Goal: Task Accomplishment & Management: Complete application form

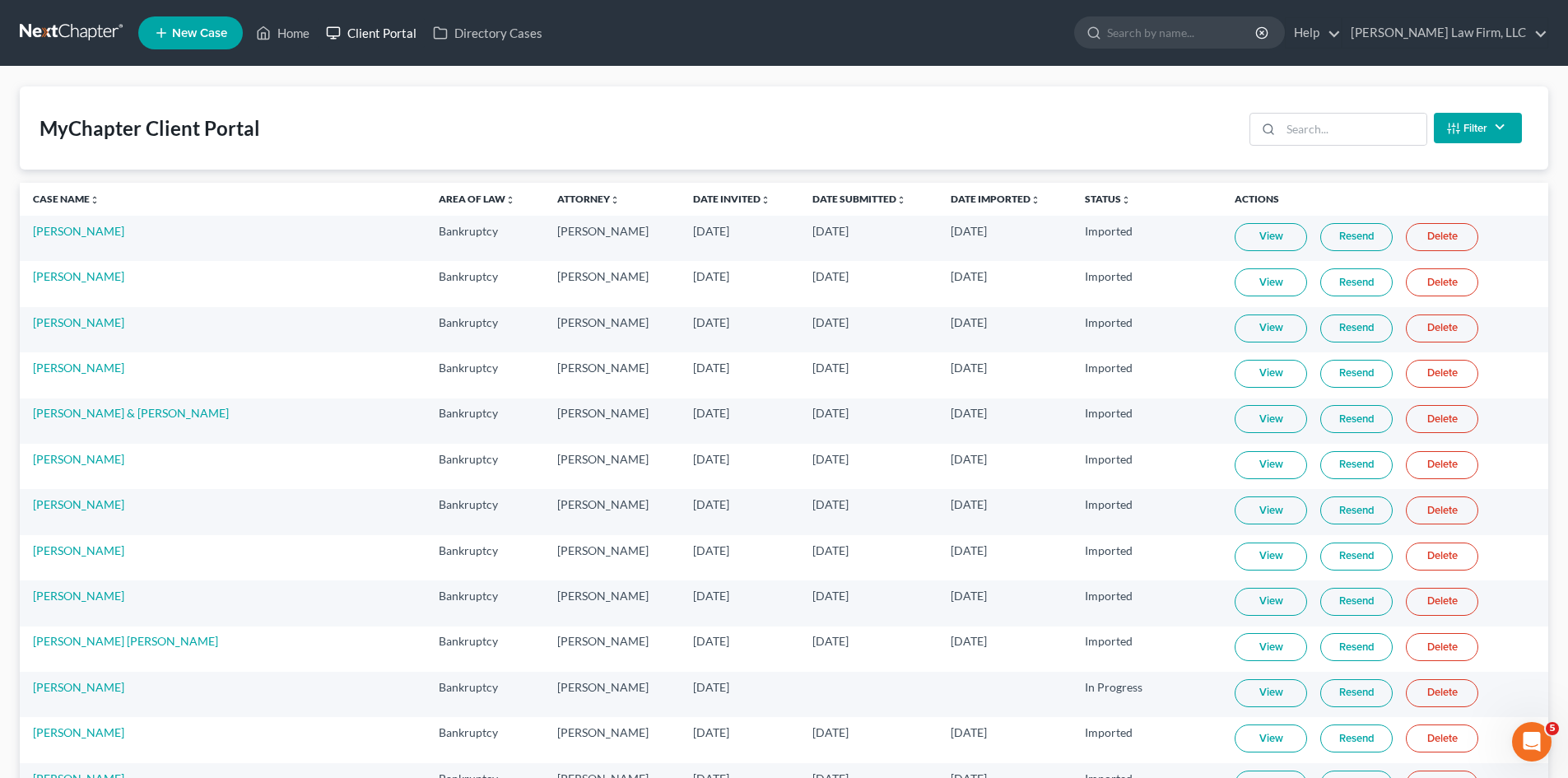
click at [364, 35] on link "Client Portal" at bounding box center [371, 33] width 107 height 30
click at [1329, 134] on input "search" at bounding box center [1354, 130] width 146 height 32
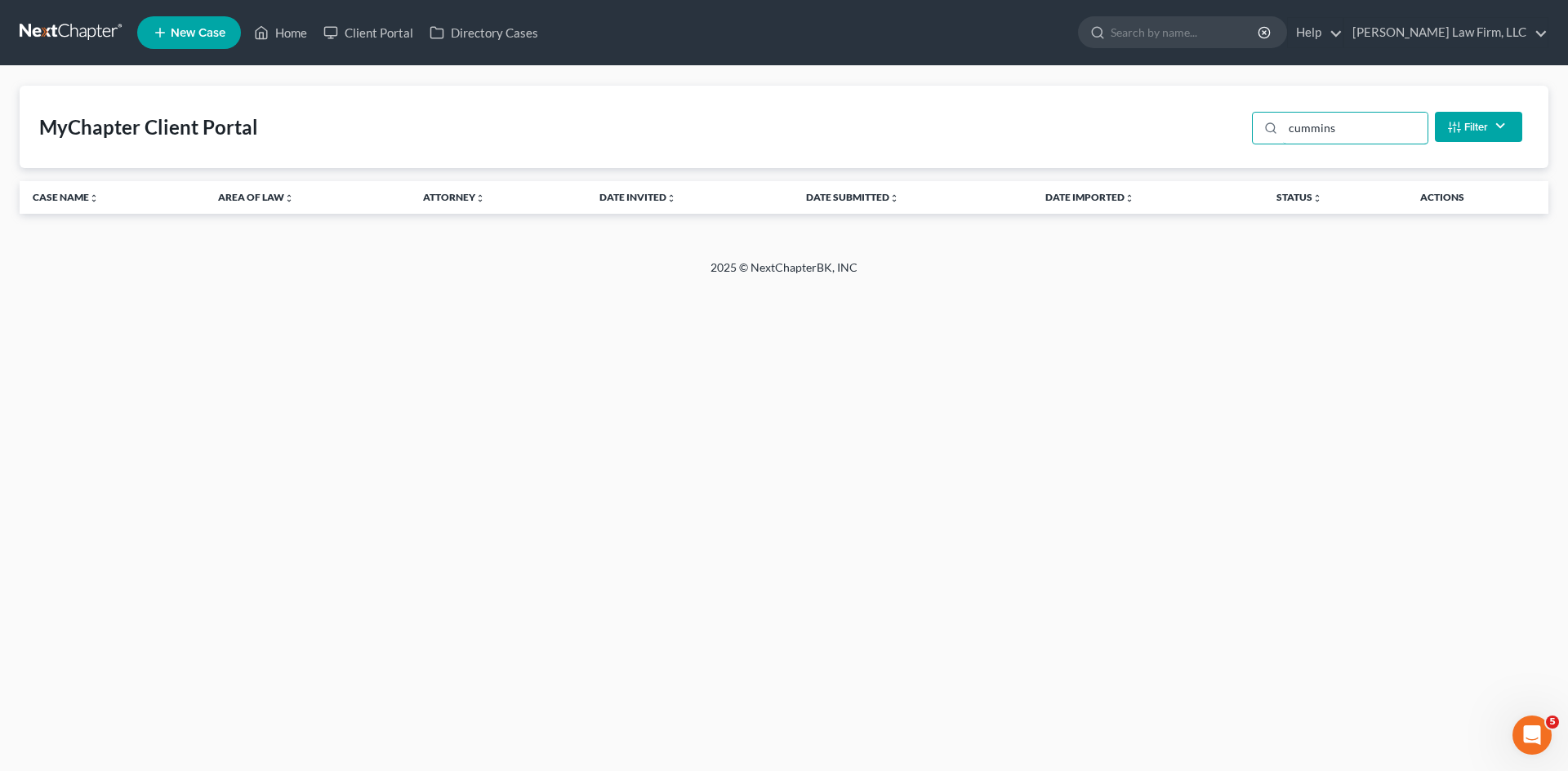
type input "cummins"
click at [200, 41] on link "New Case" at bounding box center [188, 33] width 103 height 33
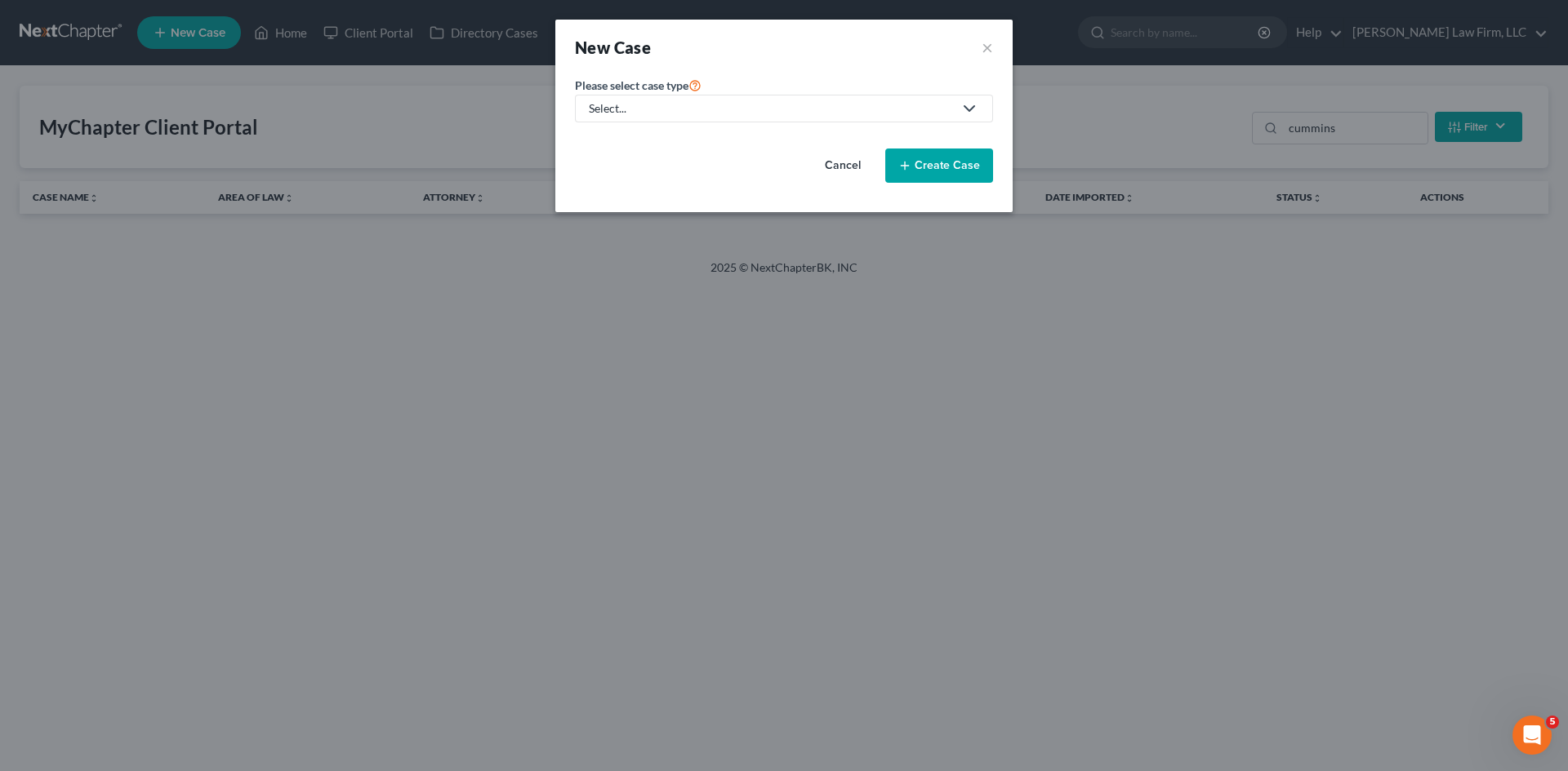
click at [736, 105] on div "Select..." at bounding box center [771, 108] width 364 height 16
drag, startPoint x: 615, startPoint y: 140, endPoint x: 640, endPoint y: 141, distance: 25.0
click at [615, 140] on div "Bankruptcy" at bounding box center [620, 140] width 59 height 16
select select "11"
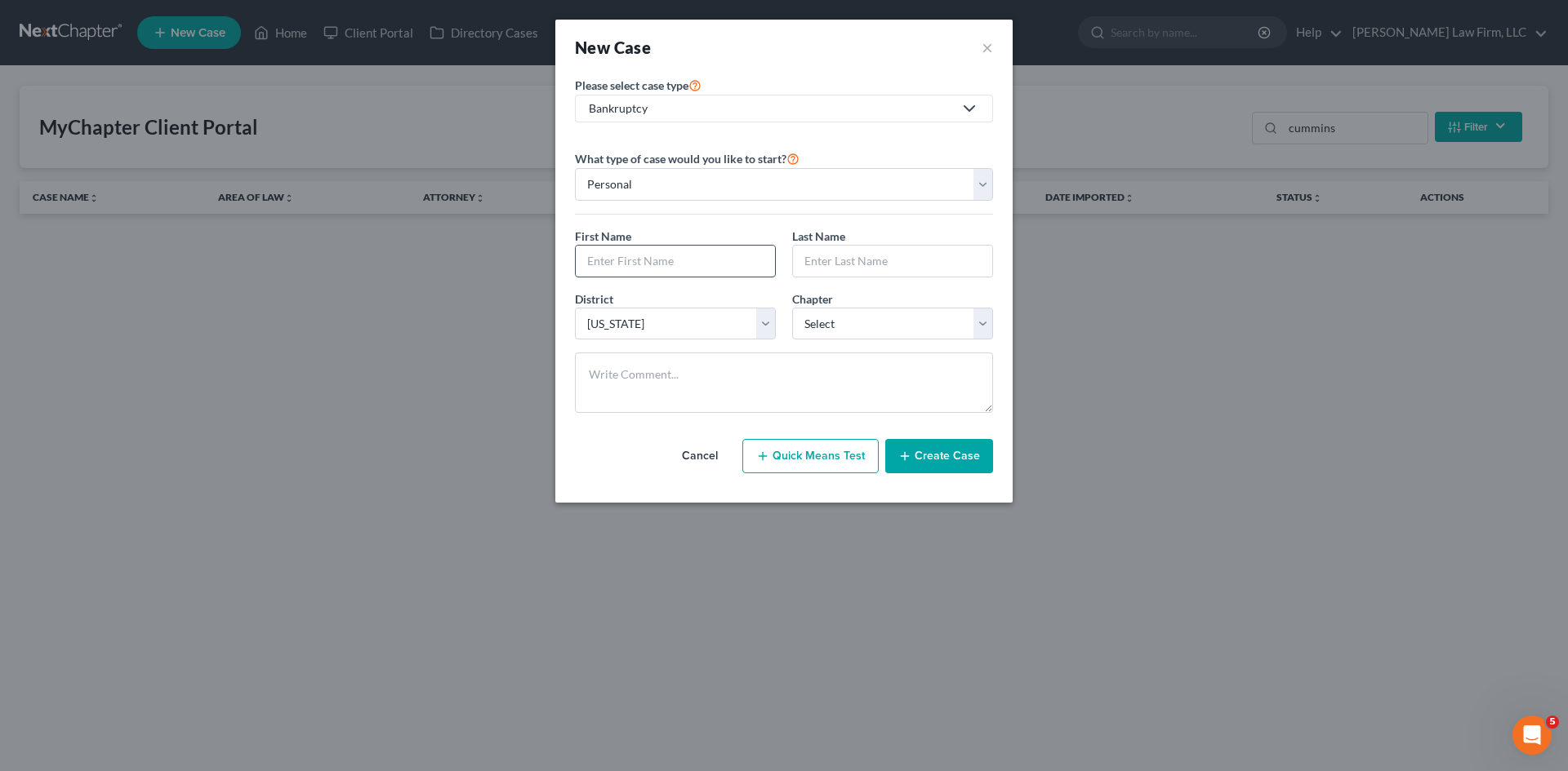
click at [667, 260] on input "text" at bounding box center [675, 261] width 200 height 31
type input "Joshua"
type input "Cummins"
click at [877, 313] on select "Select 7 11 12 13" at bounding box center [892, 324] width 200 height 33
select select "3"
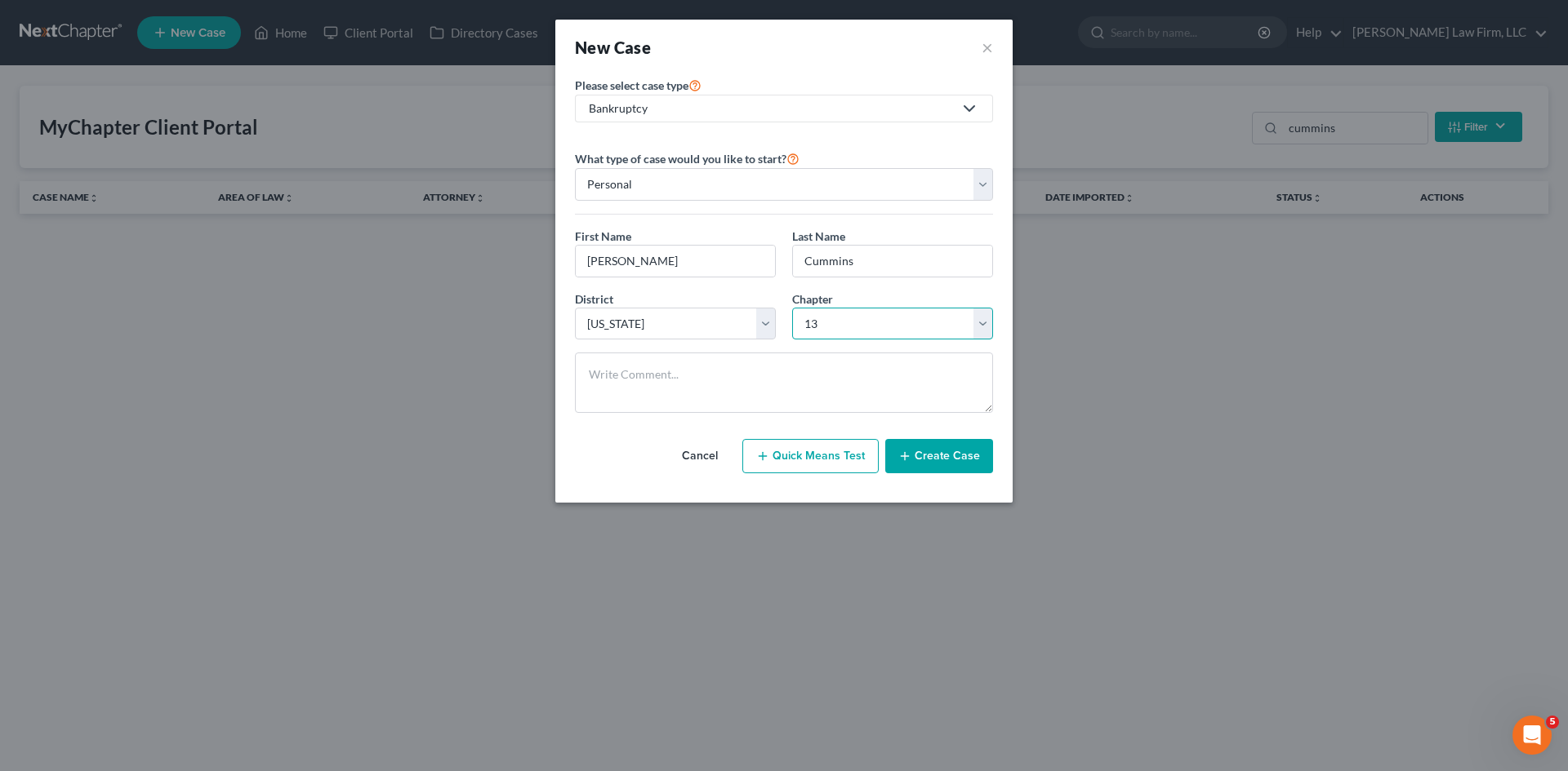
click at [792, 308] on select "Select 7 11 12 13" at bounding box center [892, 324] width 200 height 33
click at [950, 465] on button "Create Case" at bounding box center [939, 456] width 108 height 35
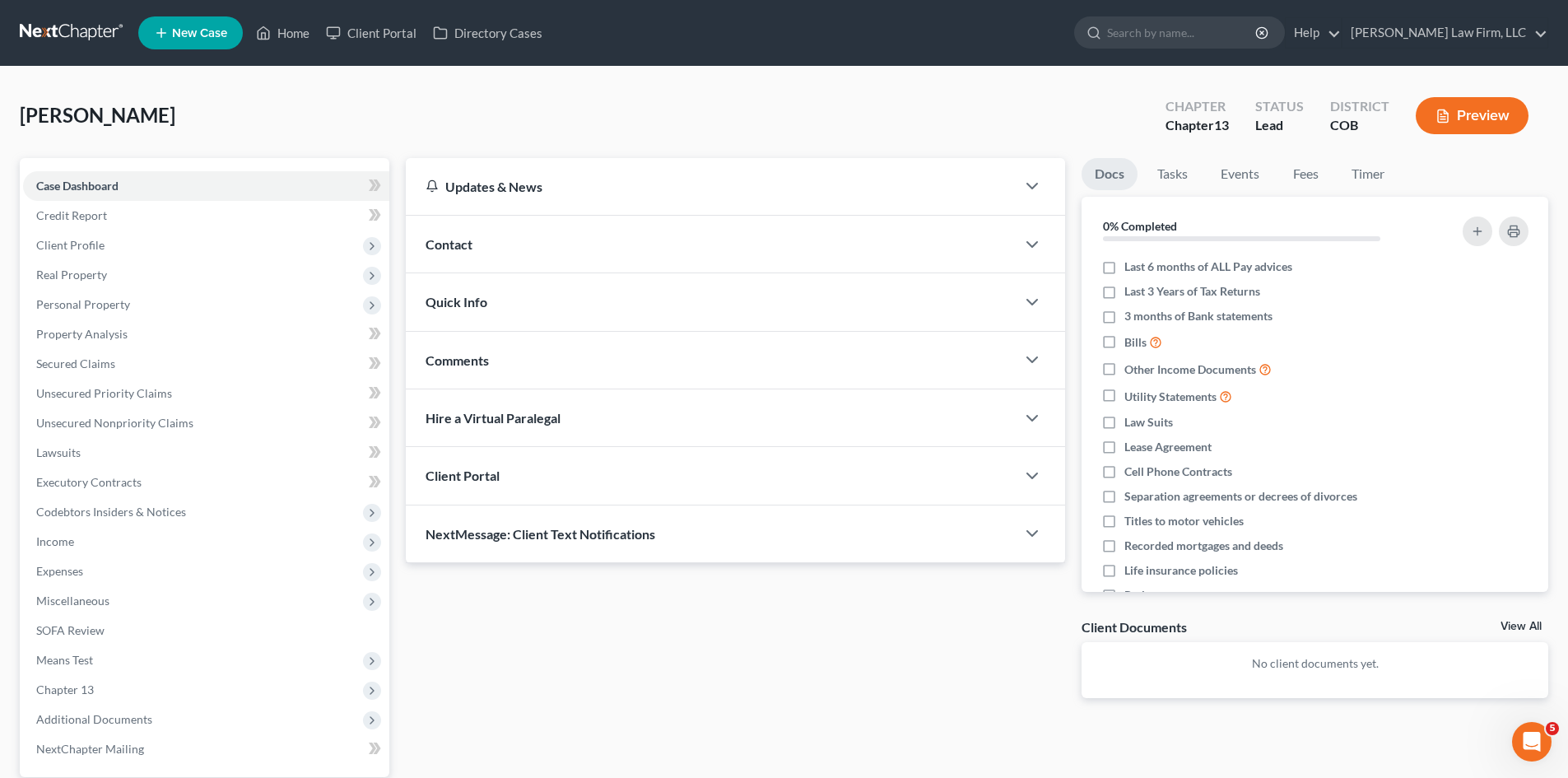
click at [843, 463] on div "Client Portal" at bounding box center [710, 475] width 610 height 57
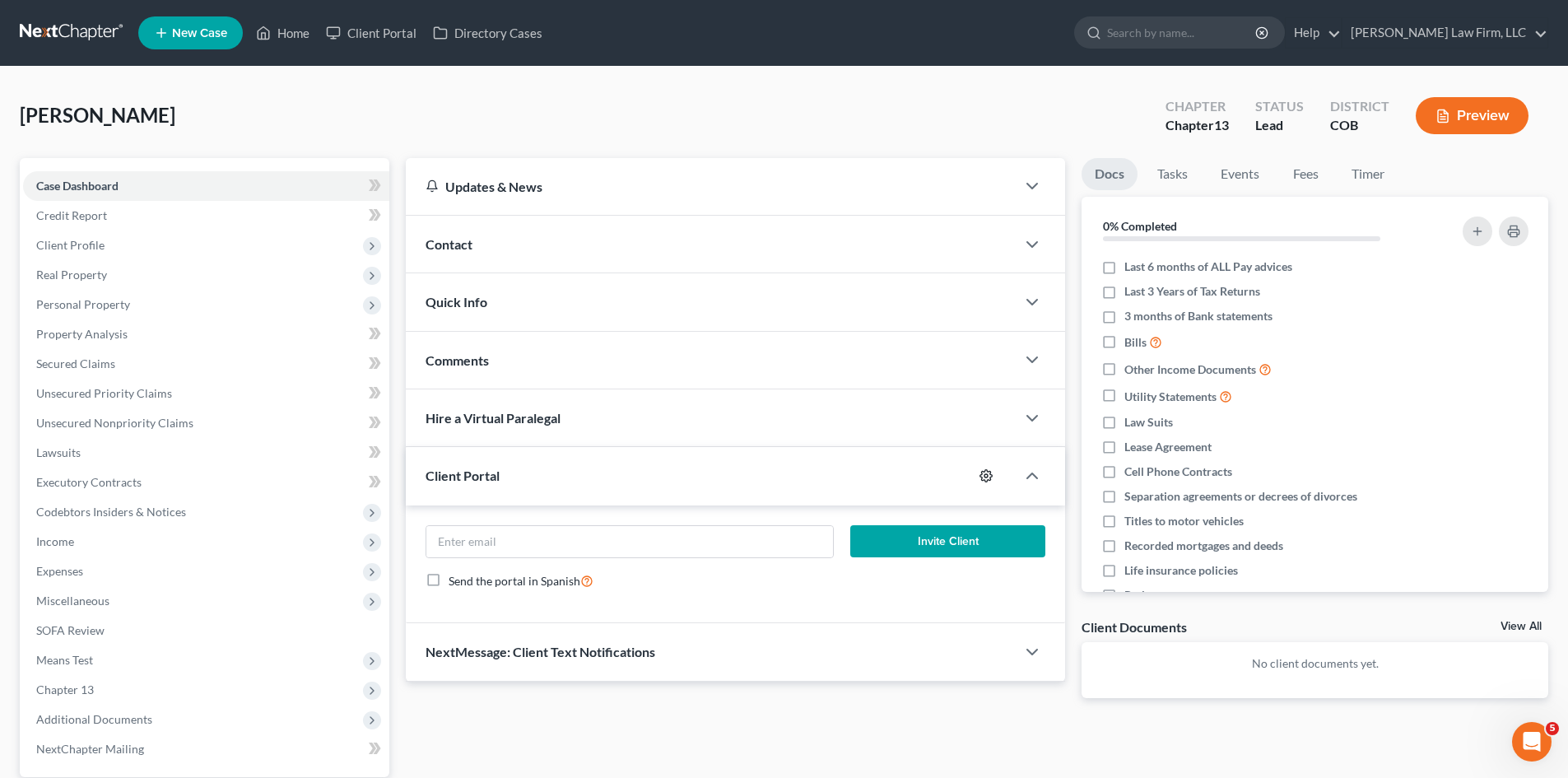
click at [981, 474] on icon "button" at bounding box center [986, 475] width 13 height 13
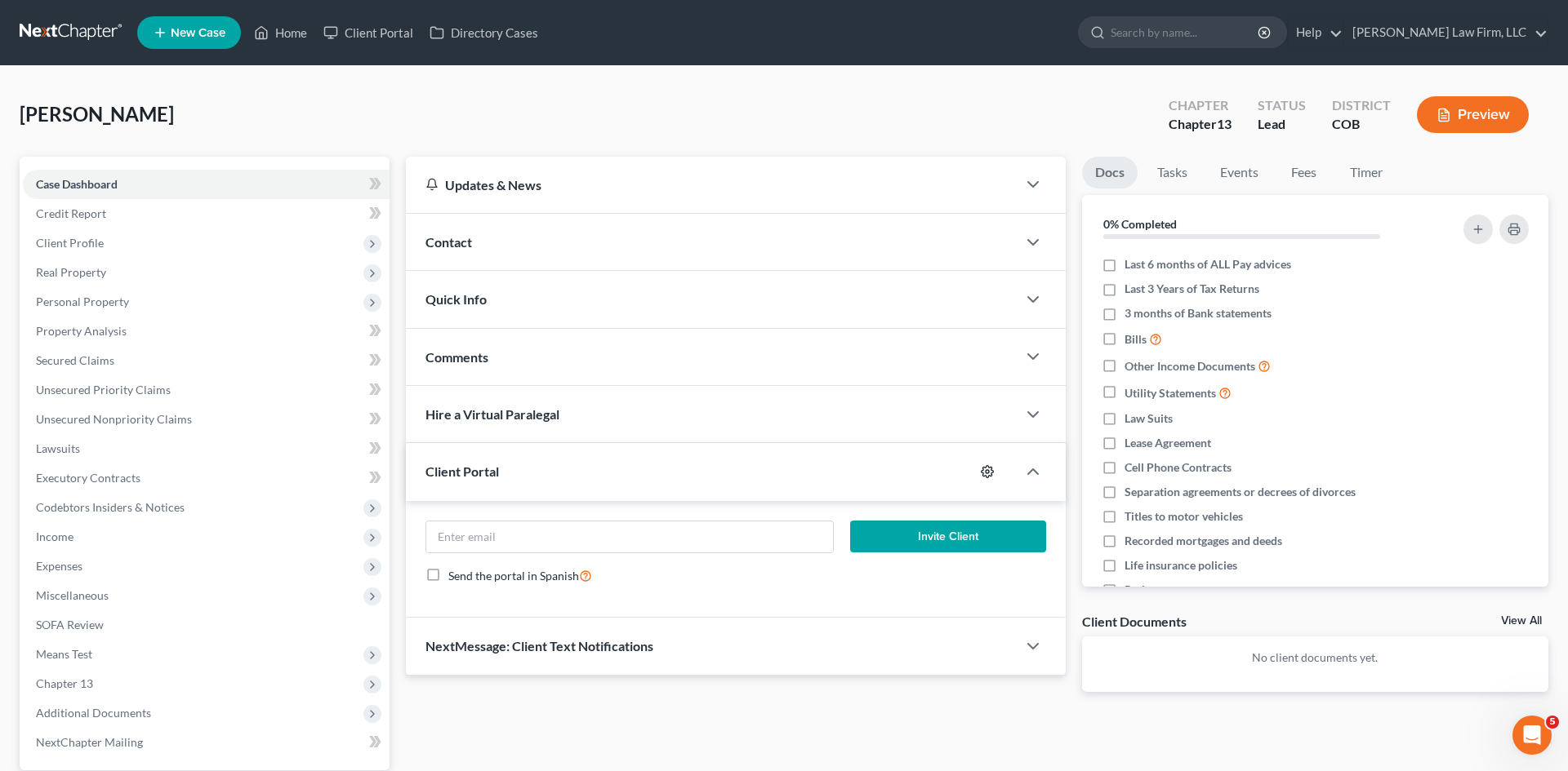
select select "5"
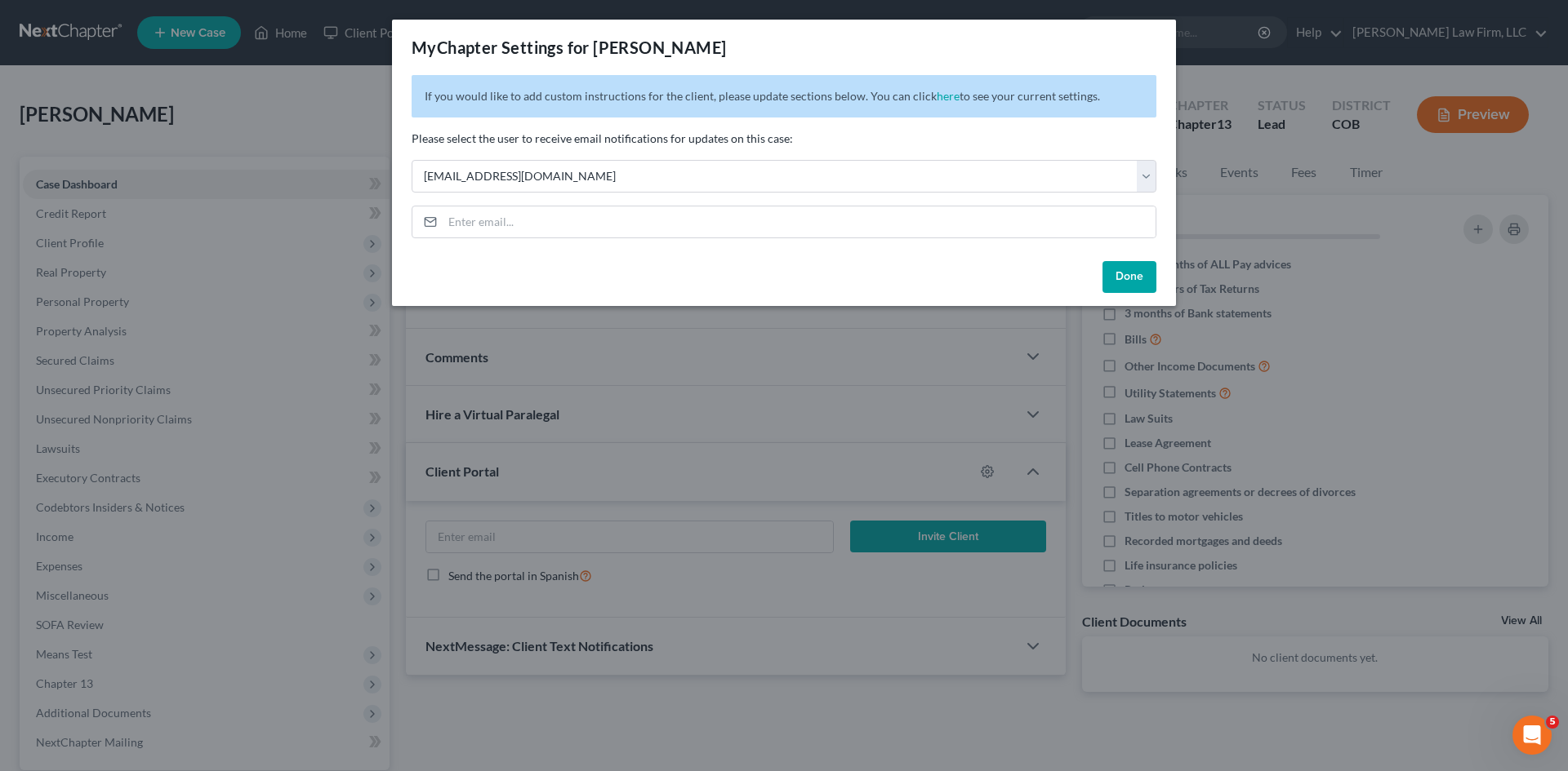
click at [1124, 284] on button "Done" at bounding box center [1129, 278] width 54 height 33
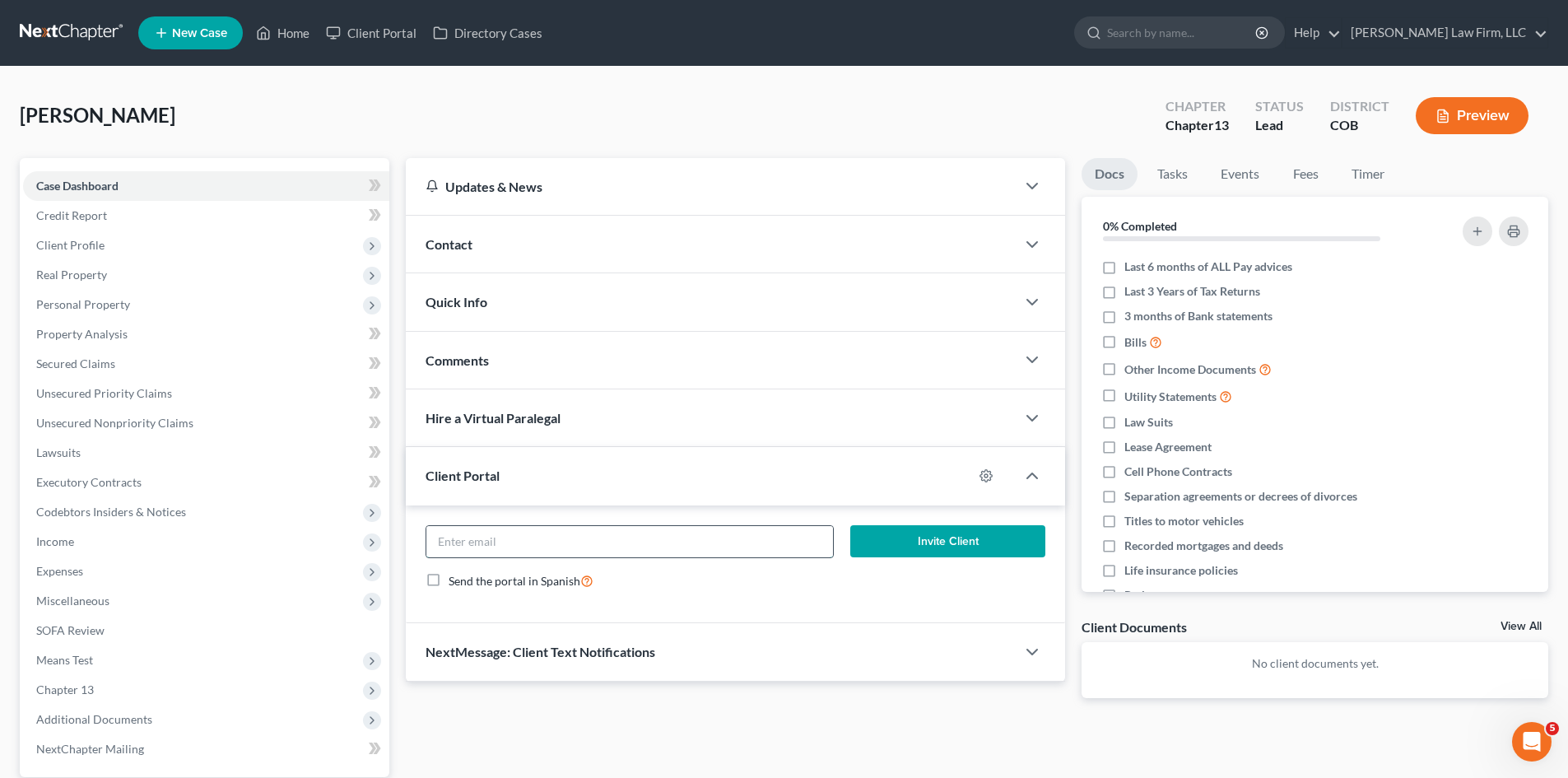
click at [659, 539] on input "email" at bounding box center [629, 542] width 406 height 32
click at [684, 522] on div "Invite Client Send the portal in Spanish" at bounding box center [736, 564] width 660 height 118
click at [713, 536] on input "email" at bounding box center [629, 542] width 406 height 32
paste input "jrc.cummins@gmail.com"
type input "jrc.cummins@gmail.com"
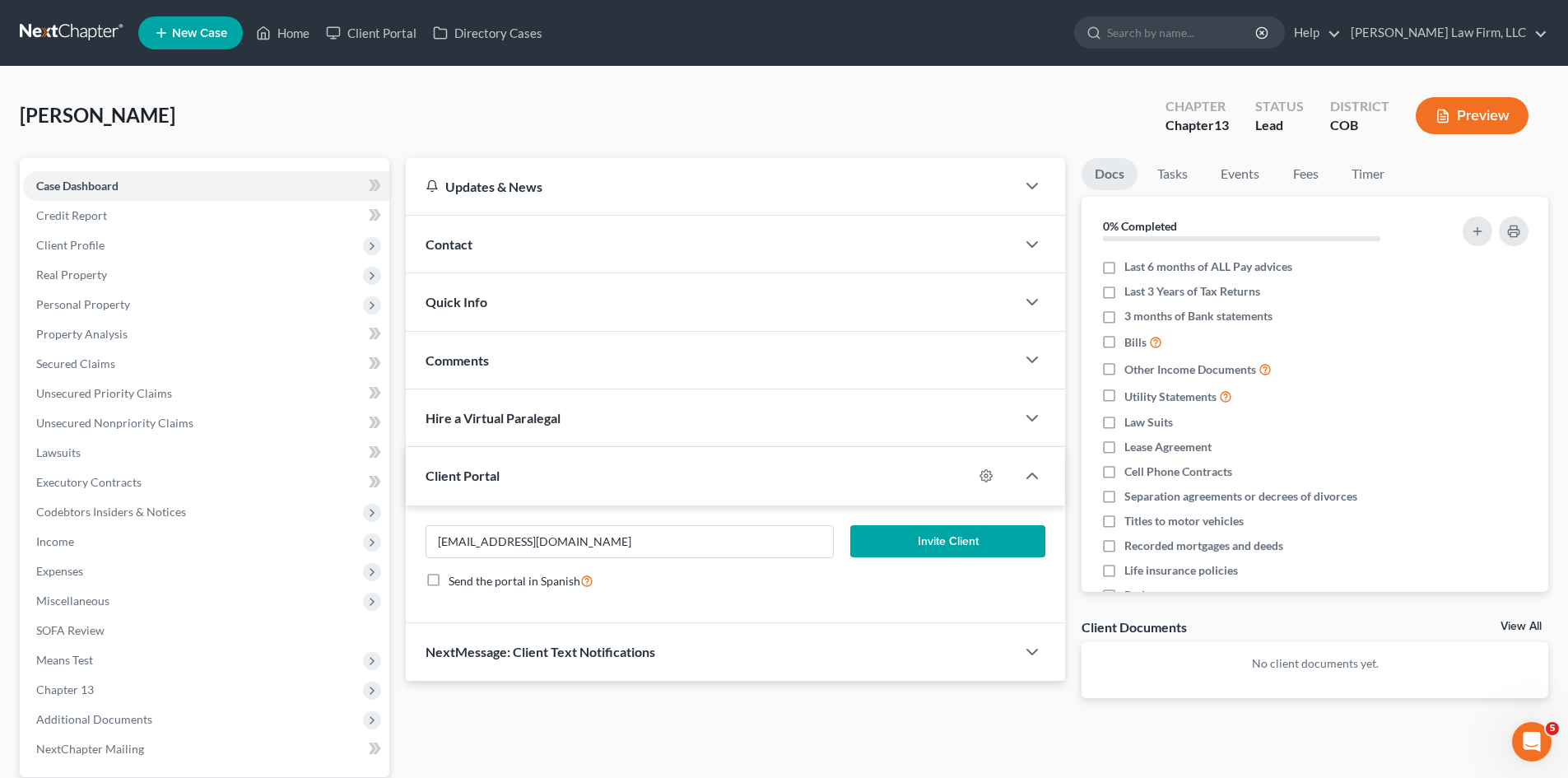
click at [911, 550] on button "Invite Client" at bounding box center [948, 542] width 196 height 33
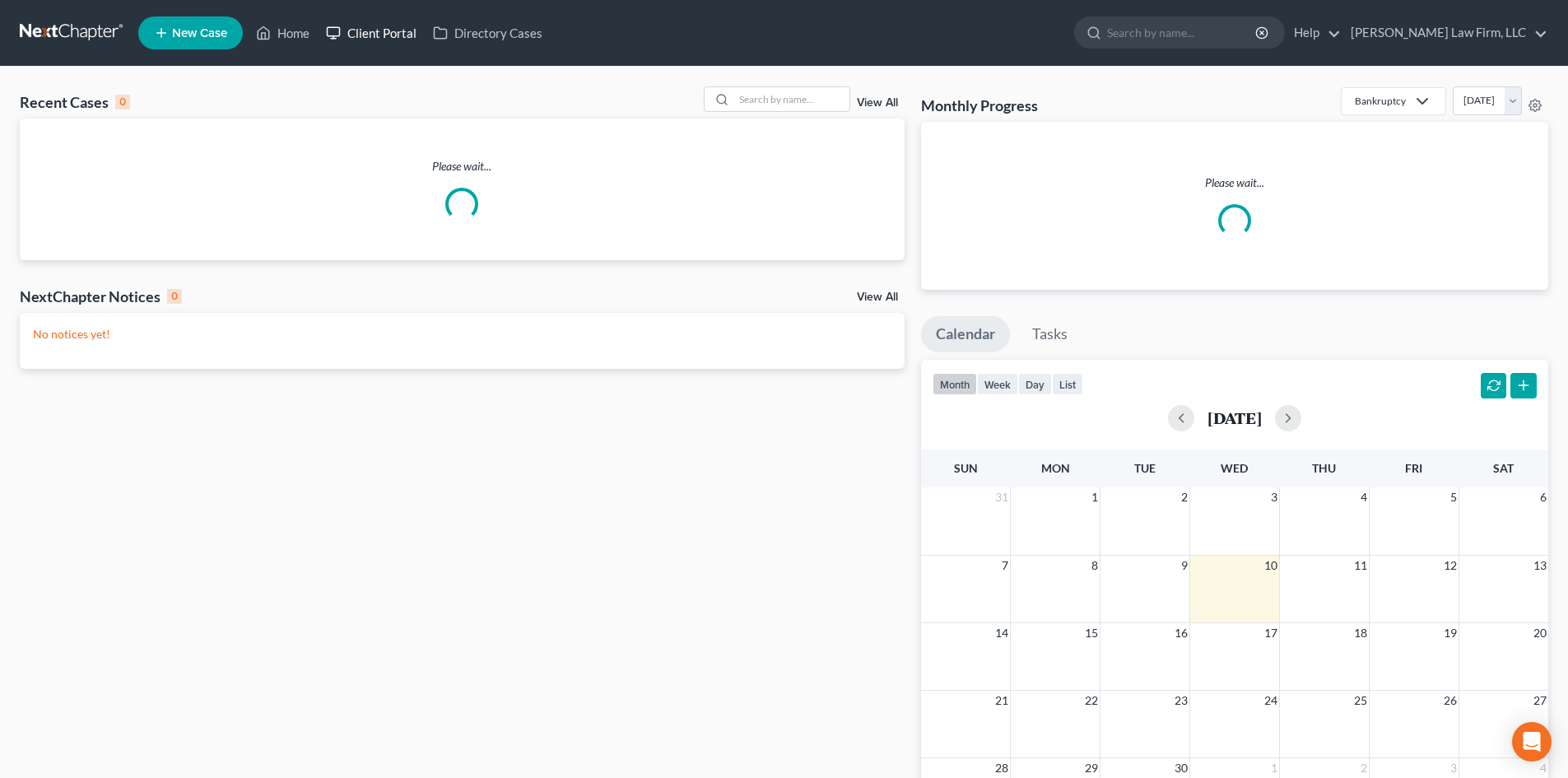
click at [389, 35] on link "Client Portal" at bounding box center [371, 33] width 107 height 30
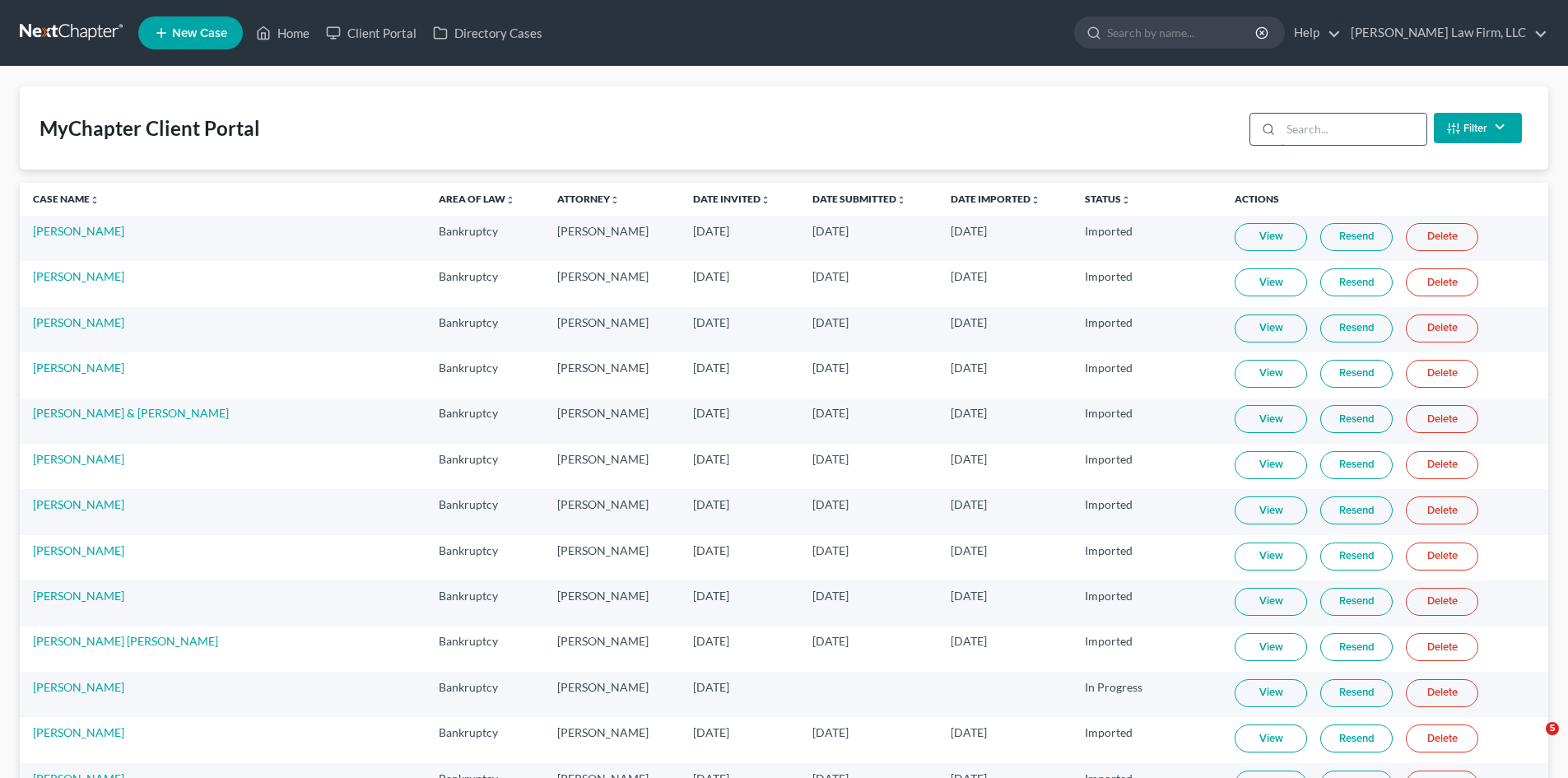
click at [1328, 129] on input "search" at bounding box center [1354, 130] width 146 height 32
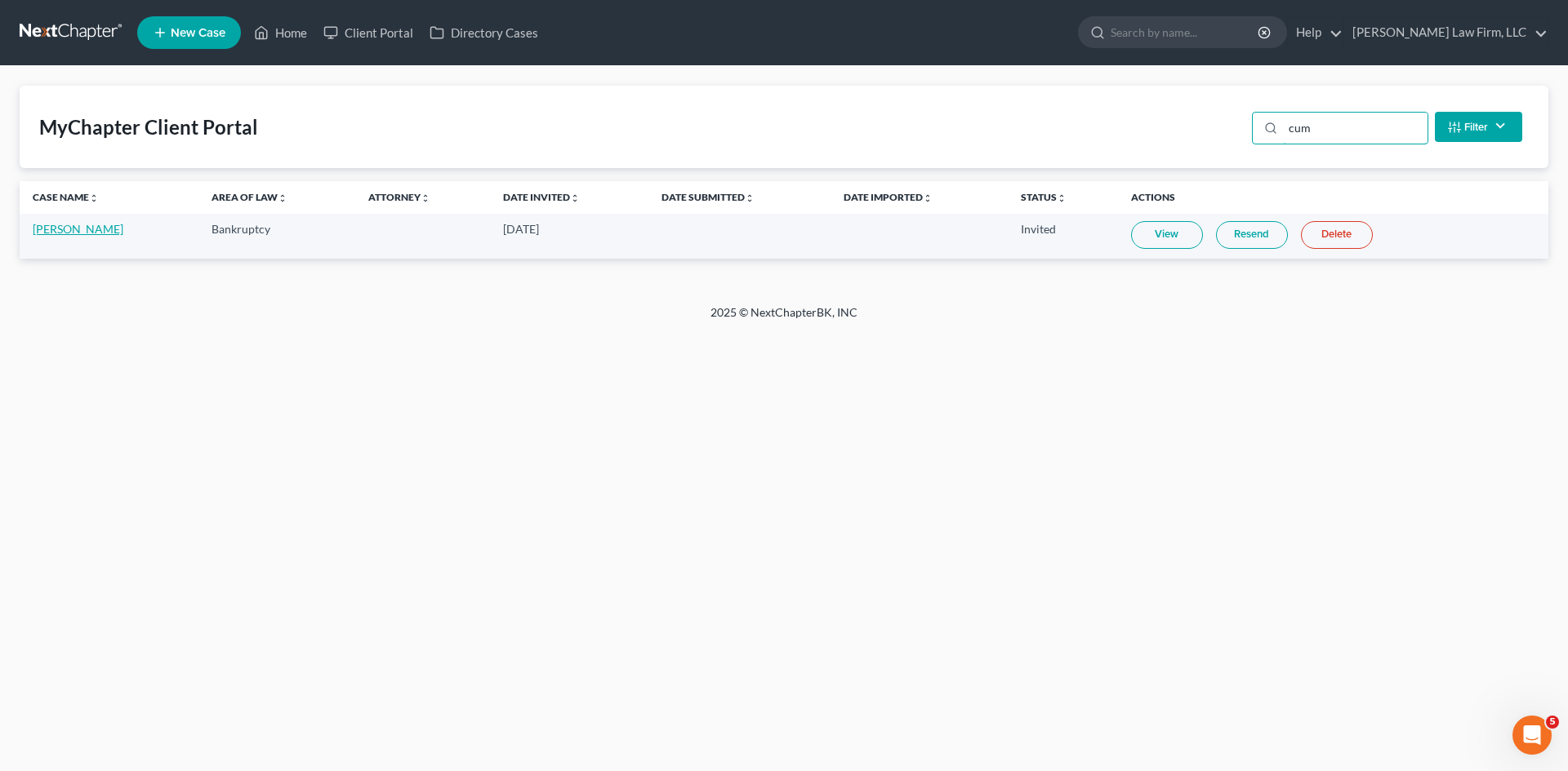
type input "cum"
click at [96, 228] on link "[PERSON_NAME]" at bounding box center [78, 229] width 90 height 14
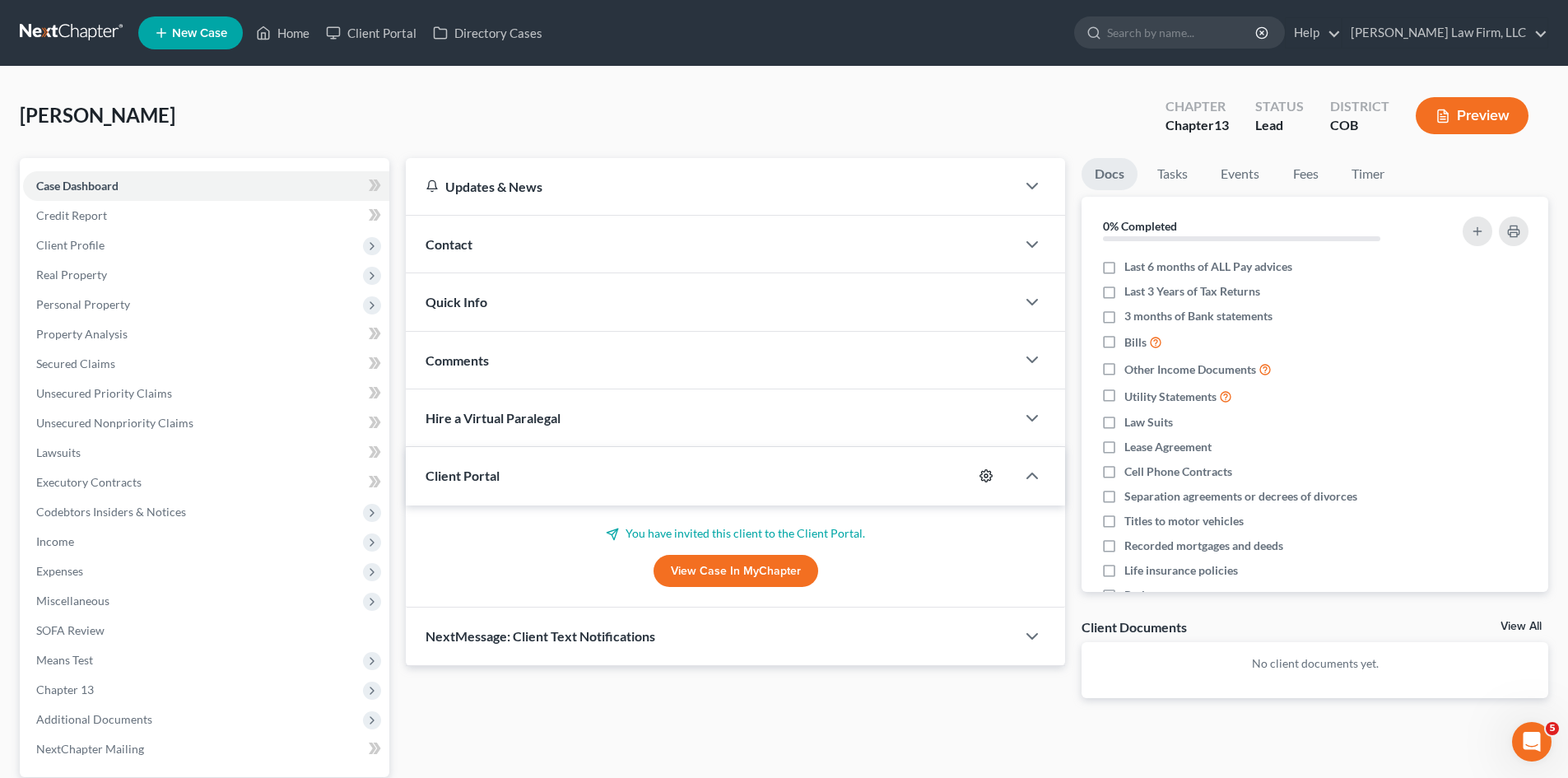
click at [983, 480] on icon "button" at bounding box center [986, 475] width 13 height 13
select select "5"
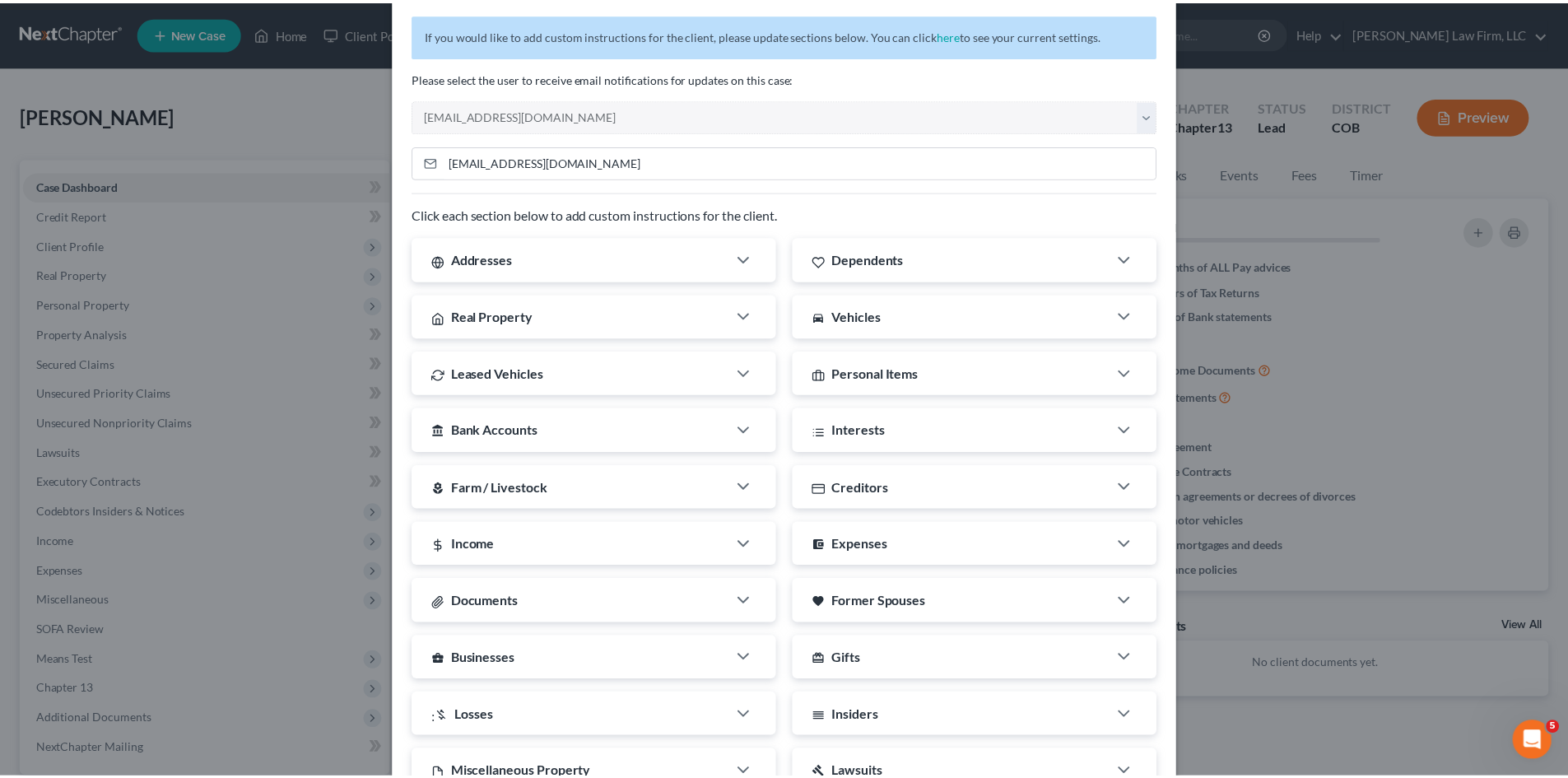
scroll to position [238, 0]
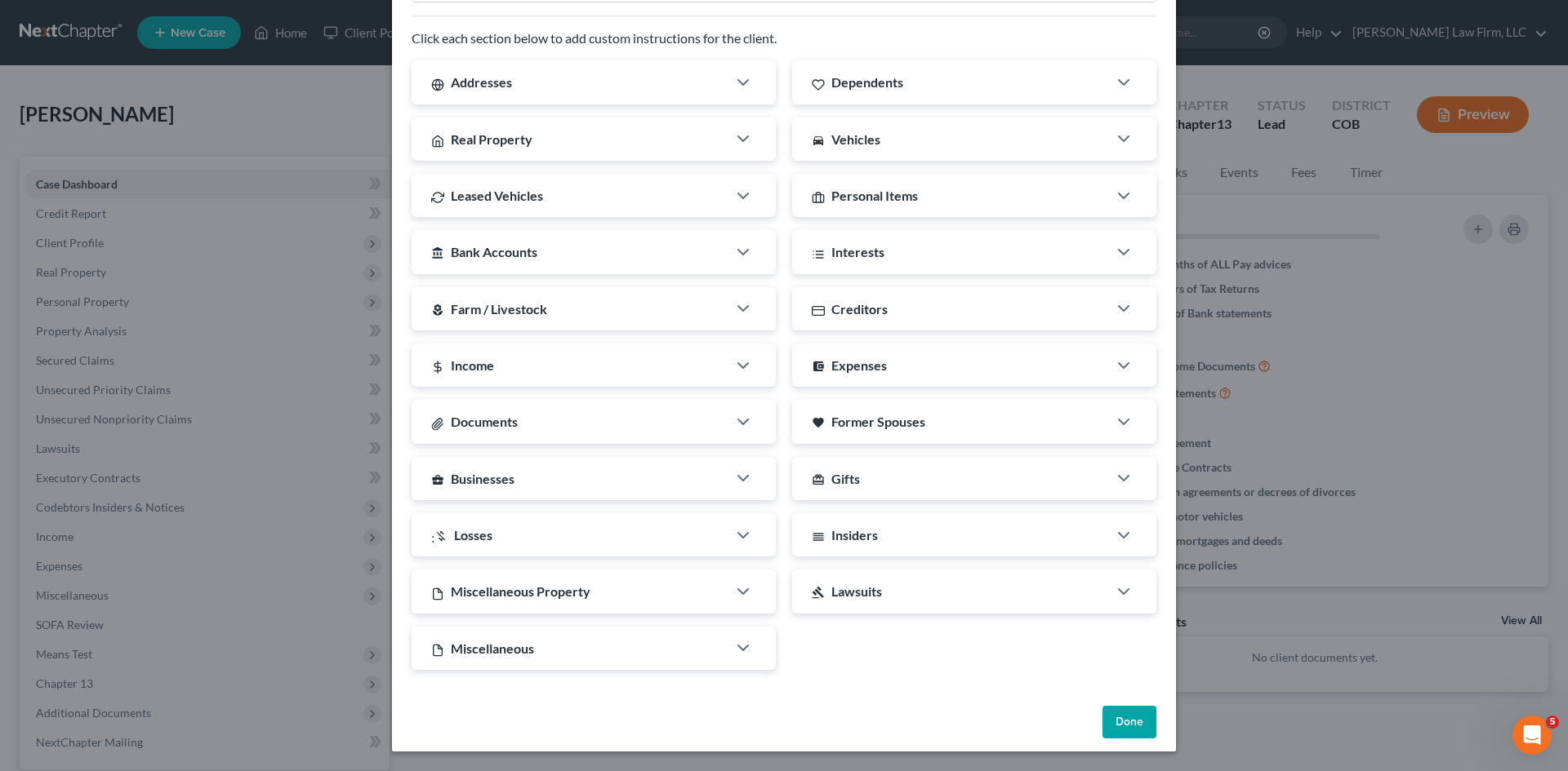
click at [1120, 729] on button "Done" at bounding box center [1129, 722] width 54 height 33
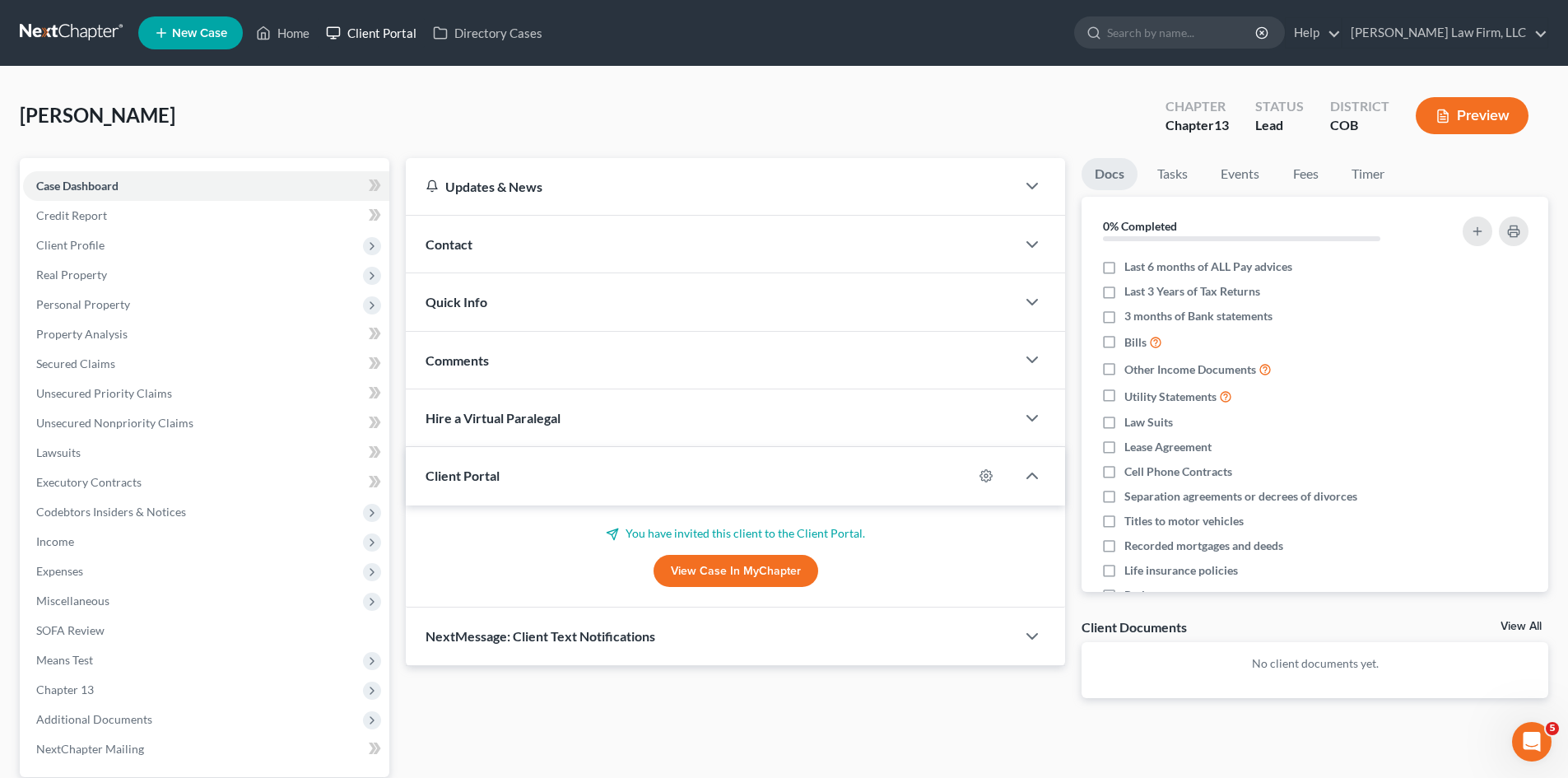
click at [366, 30] on link "Client Portal" at bounding box center [371, 33] width 107 height 30
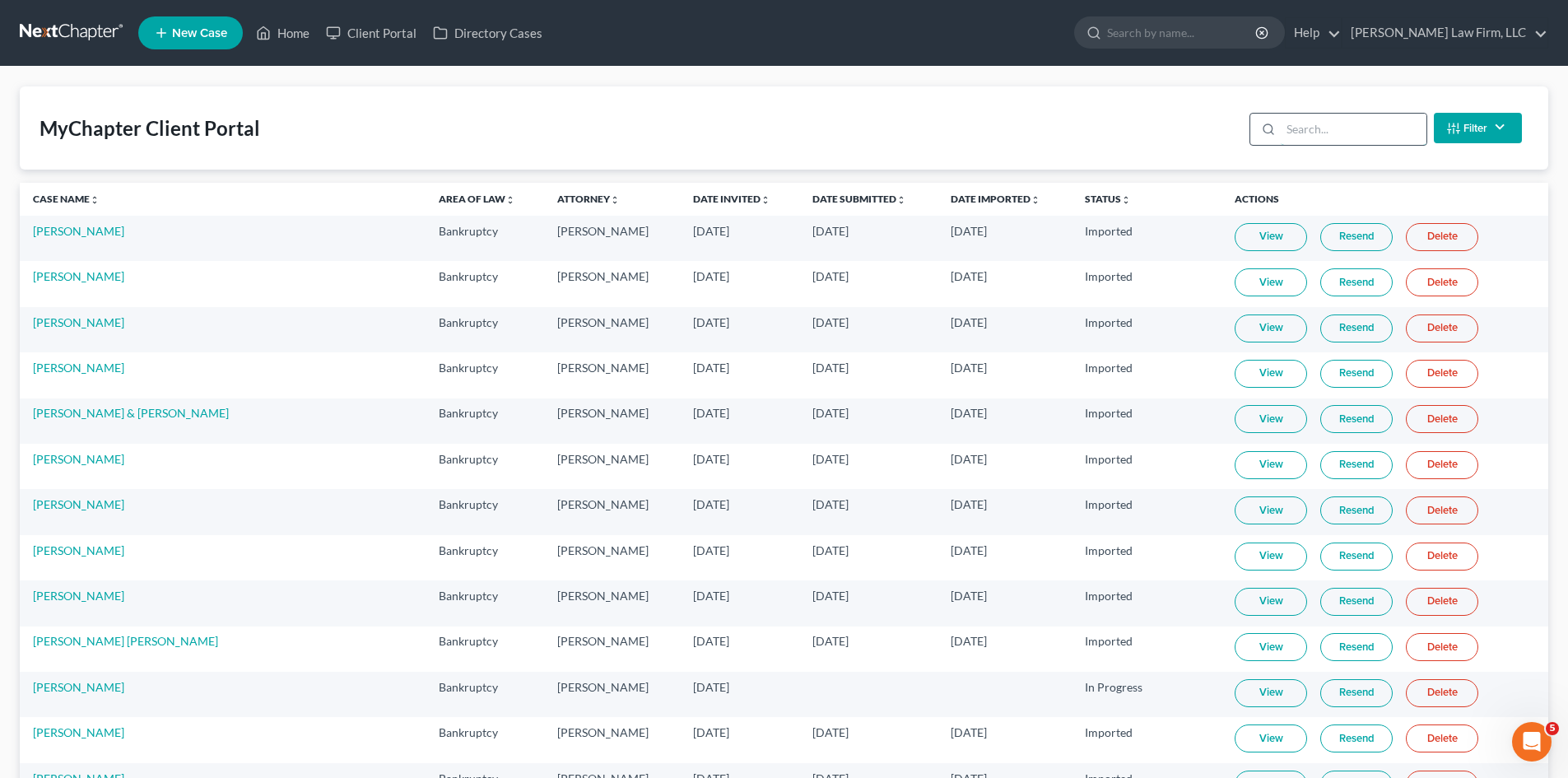
click at [1310, 131] on input "search" at bounding box center [1354, 130] width 146 height 32
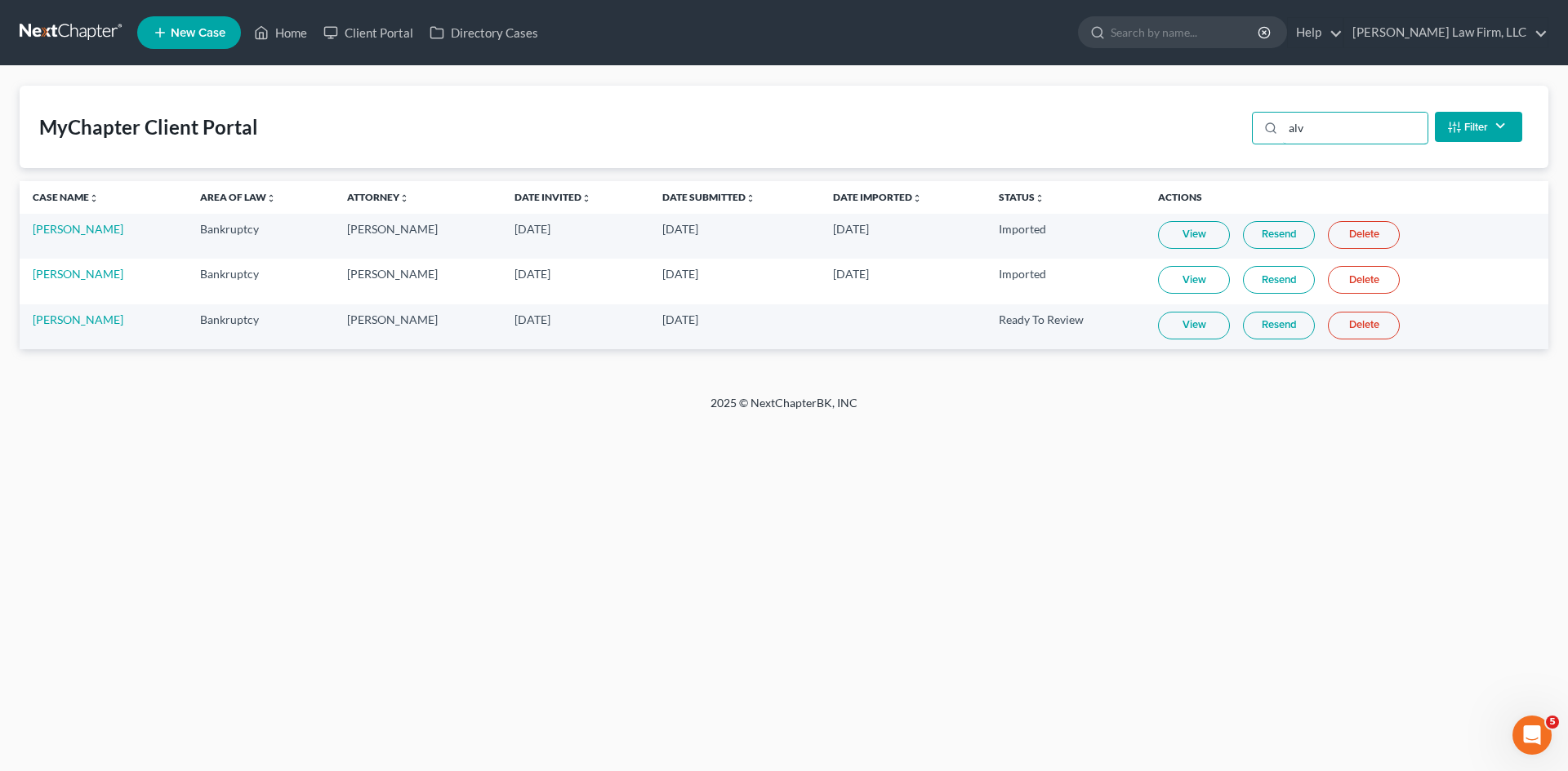
type input "alv"
click at [1195, 329] on link "View" at bounding box center [1193, 325] width 72 height 28
click at [1185, 334] on link "View" at bounding box center [1193, 325] width 72 height 28
drag, startPoint x: 86, startPoint y: 324, endPoint x: 107, endPoint y: 332, distance: 22.5
click at [87, 324] on link "[PERSON_NAME]" at bounding box center [78, 319] width 90 height 14
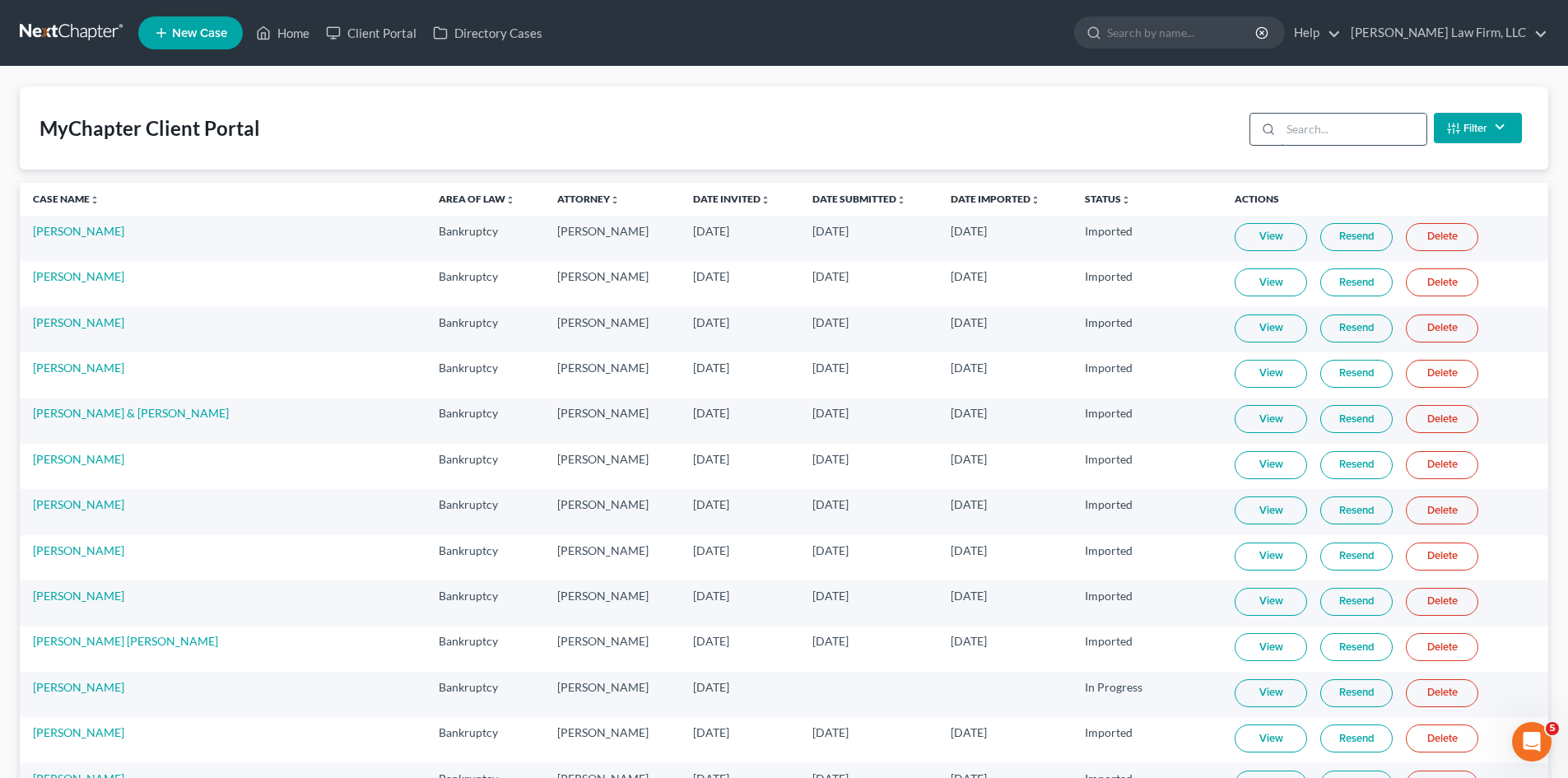
click at [1286, 130] on input "search" at bounding box center [1354, 130] width 146 height 32
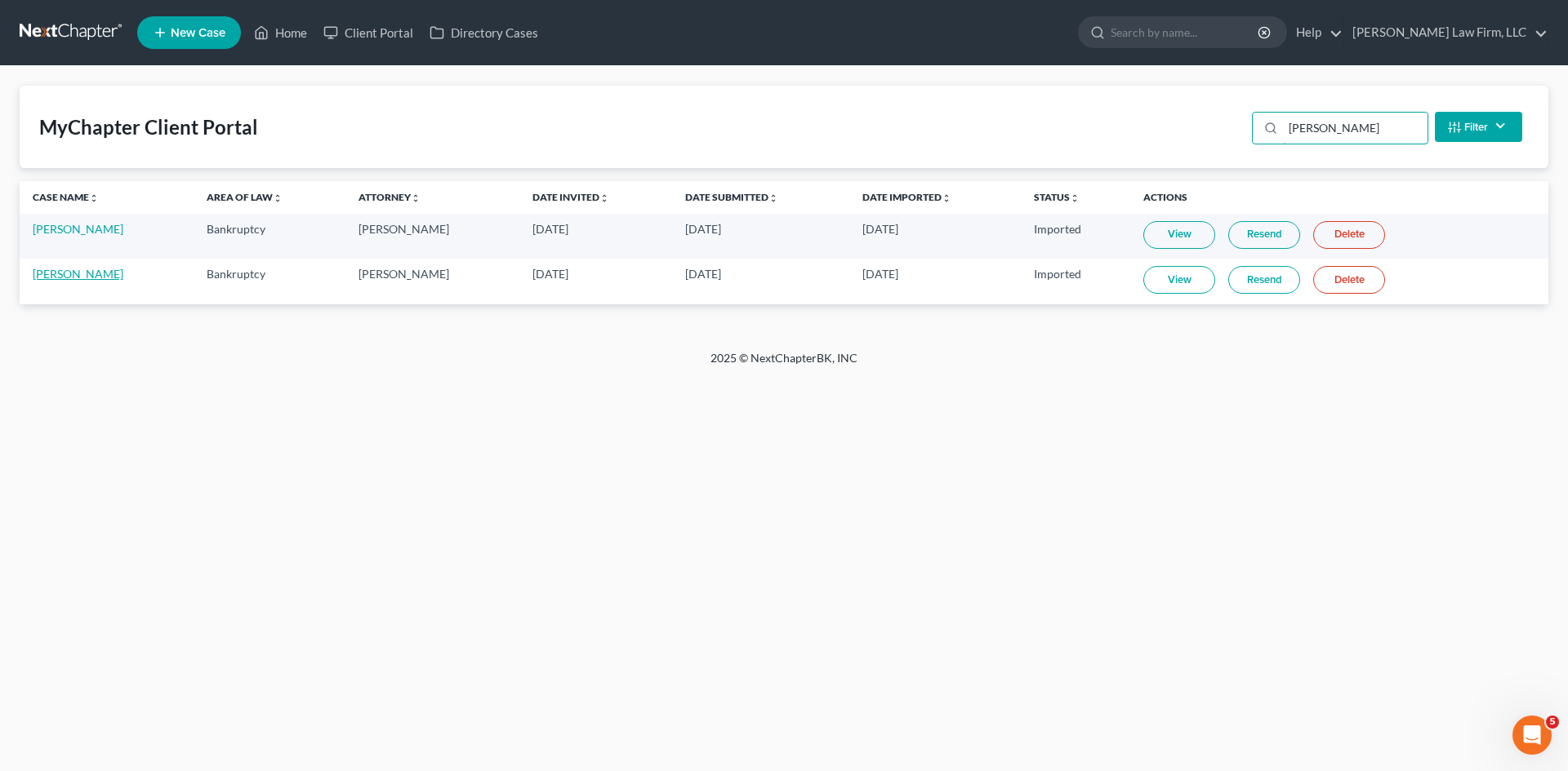
type input "[PERSON_NAME]"
click at [117, 278] on link "[PERSON_NAME]" at bounding box center [78, 274] width 90 height 14
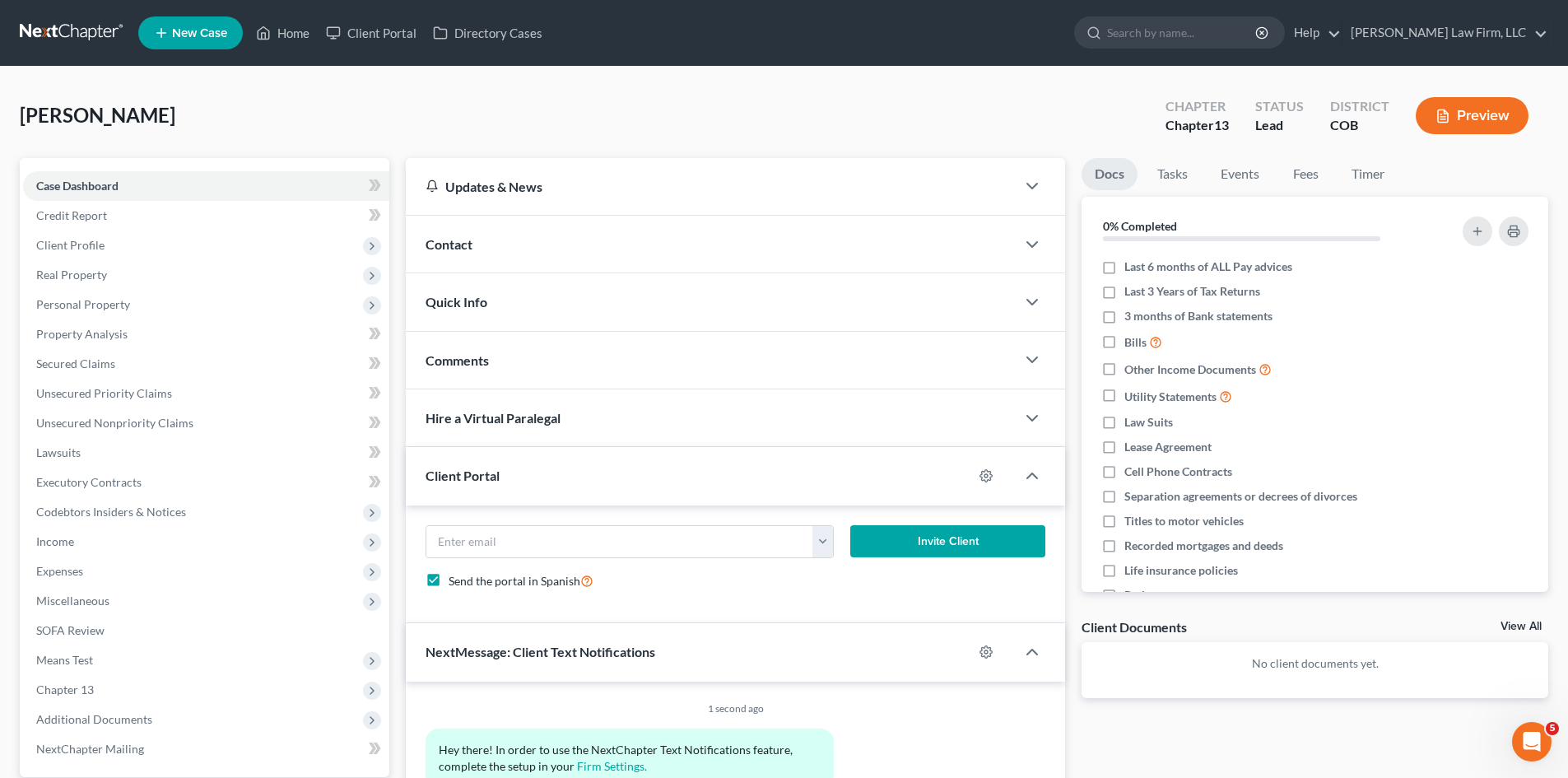
click at [701, 469] on div "Client Portal" at bounding box center [690, 475] width 567 height 57
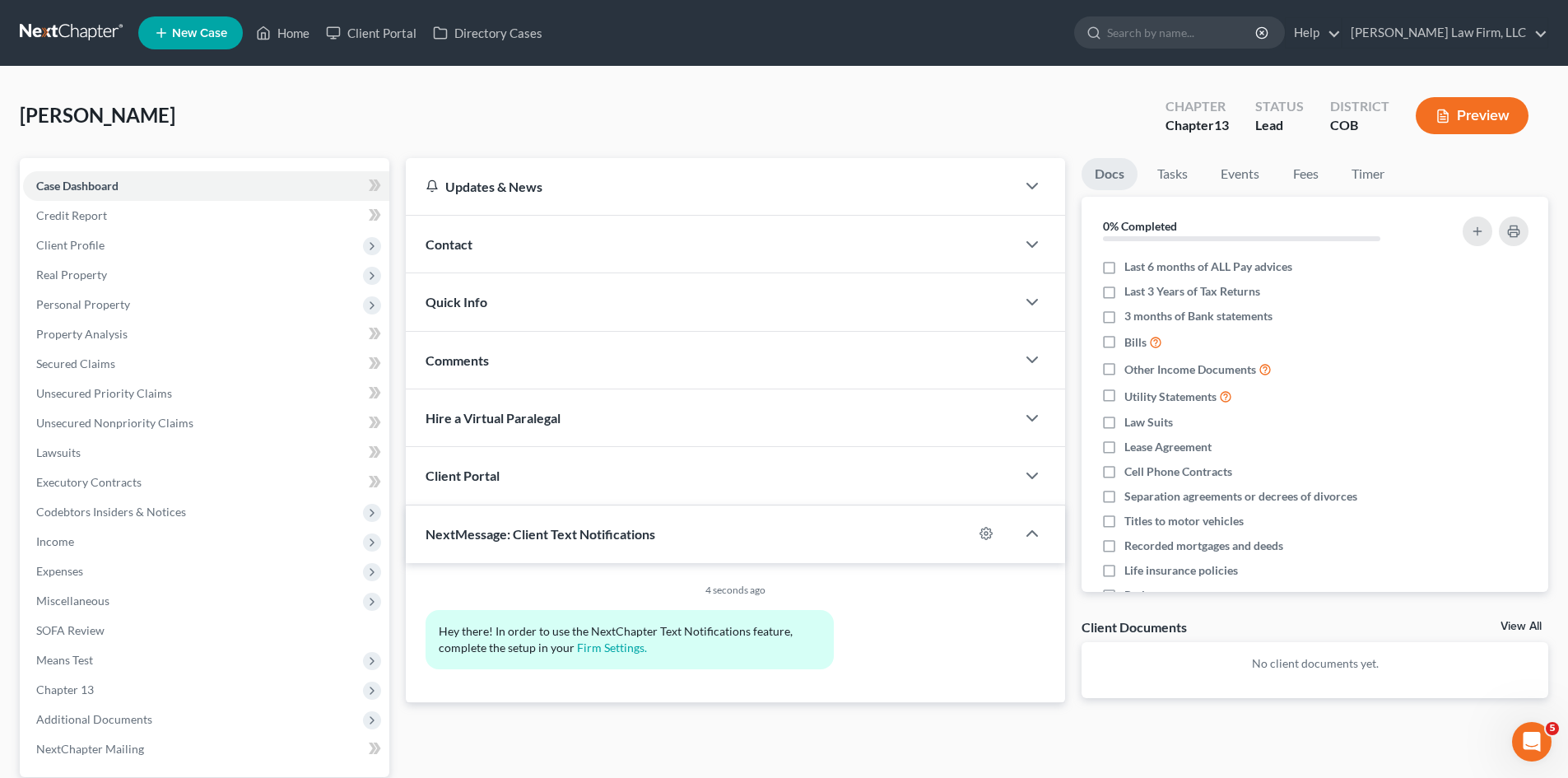
click at [692, 541] on div "NextMessage: Client Text Notifications" at bounding box center [690, 534] width 567 height 57
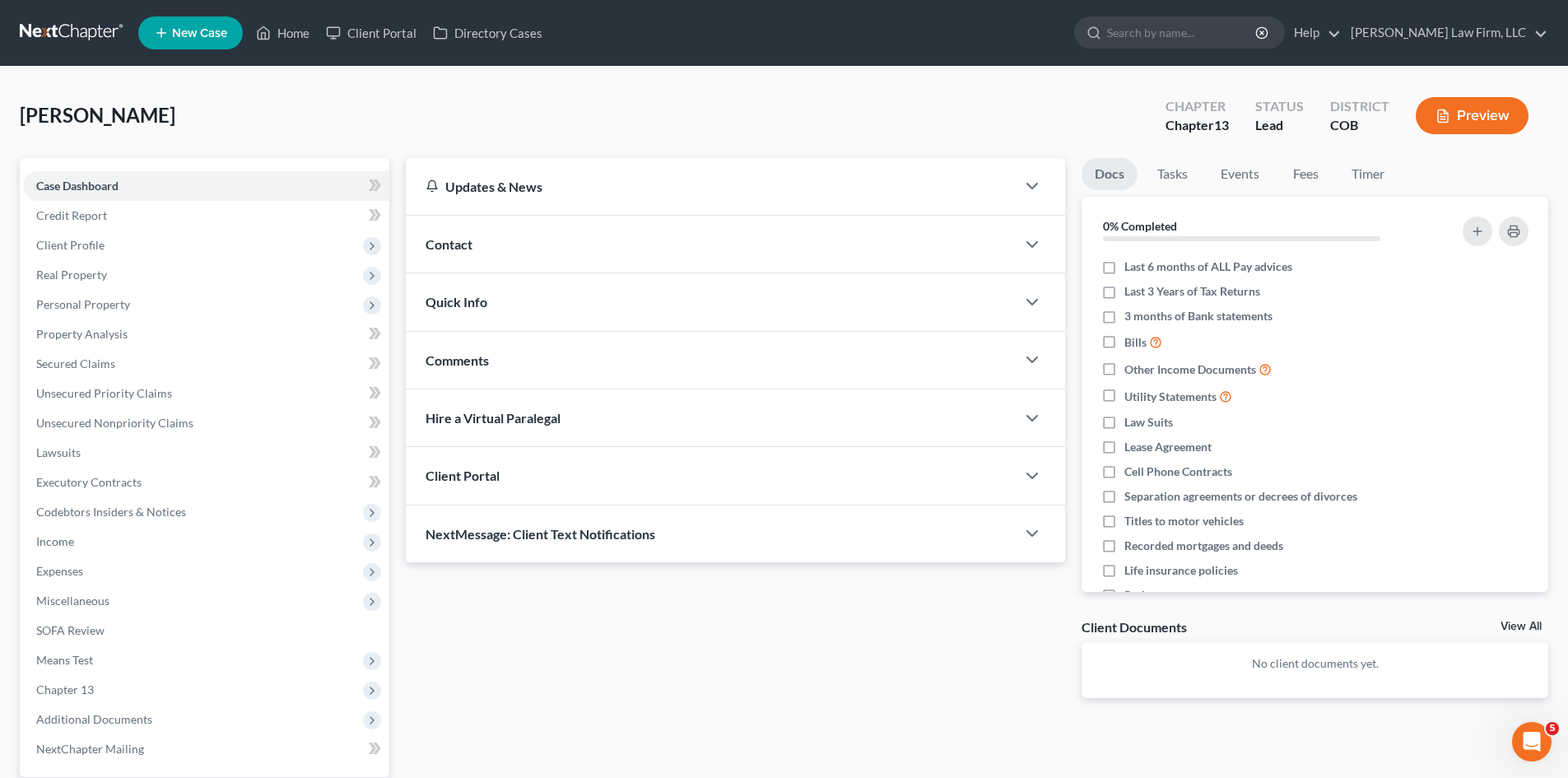
click at [692, 541] on div "NextMessage: Client Text Notifications" at bounding box center [710, 534] width 610 height 57
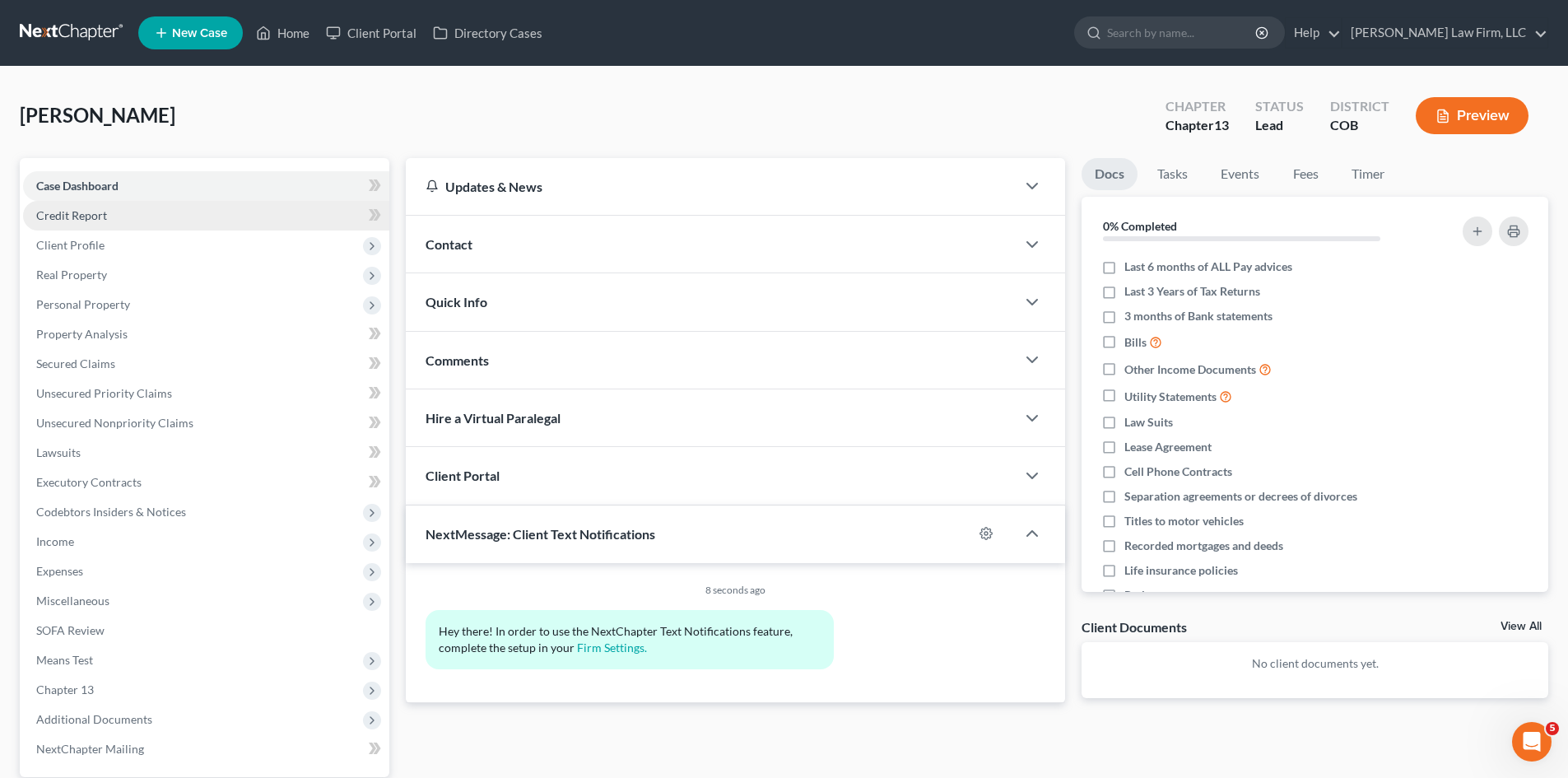
click at [127, 221] on link "Credit Report" at bounding box center [206, 216] width 367 height 30
